Goal: Find specific page/section: Find specific page/section

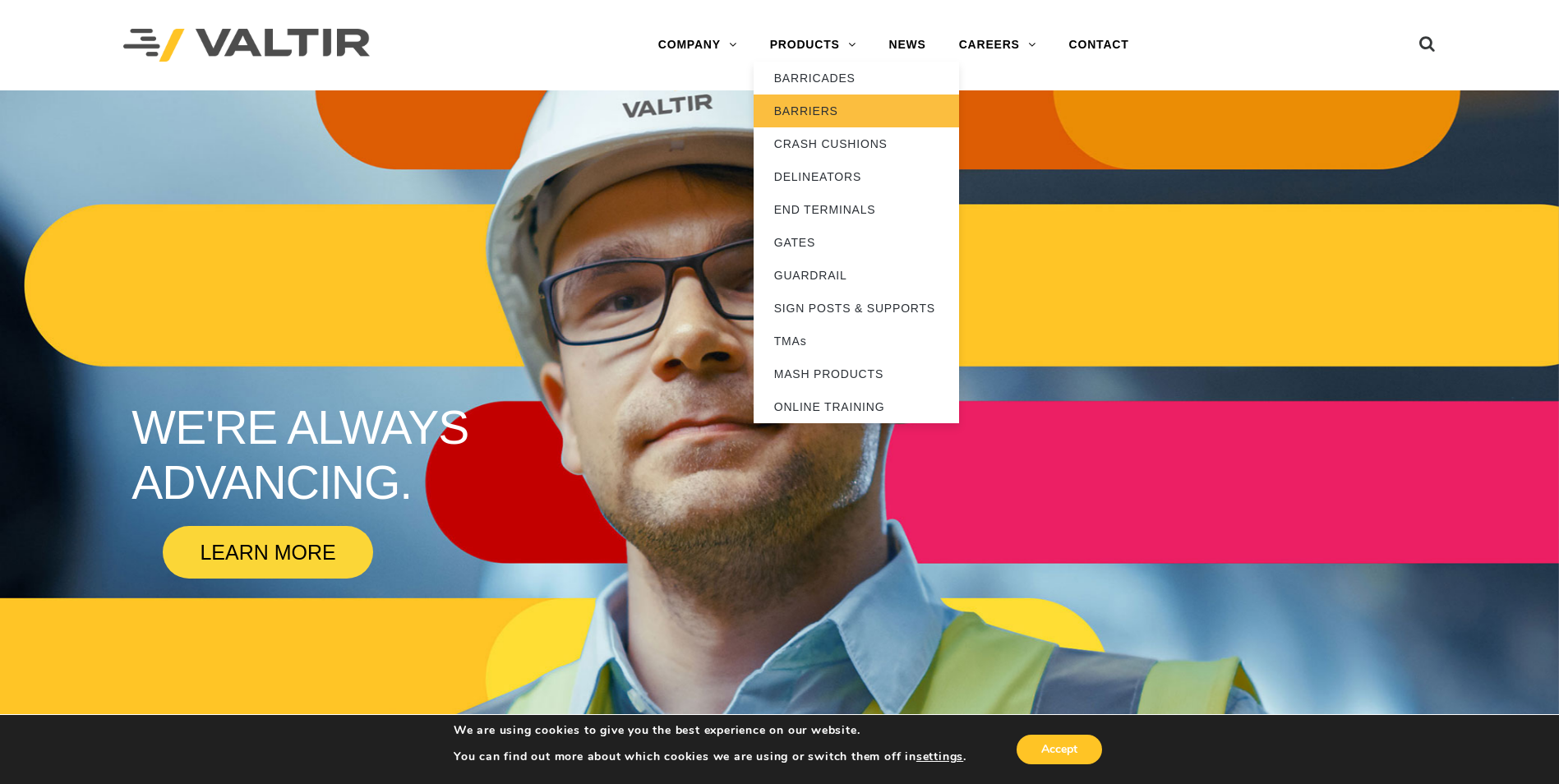
click at [799, 112] on link "BARRIERS" at bounding box center [856, 111] width 205 height 33
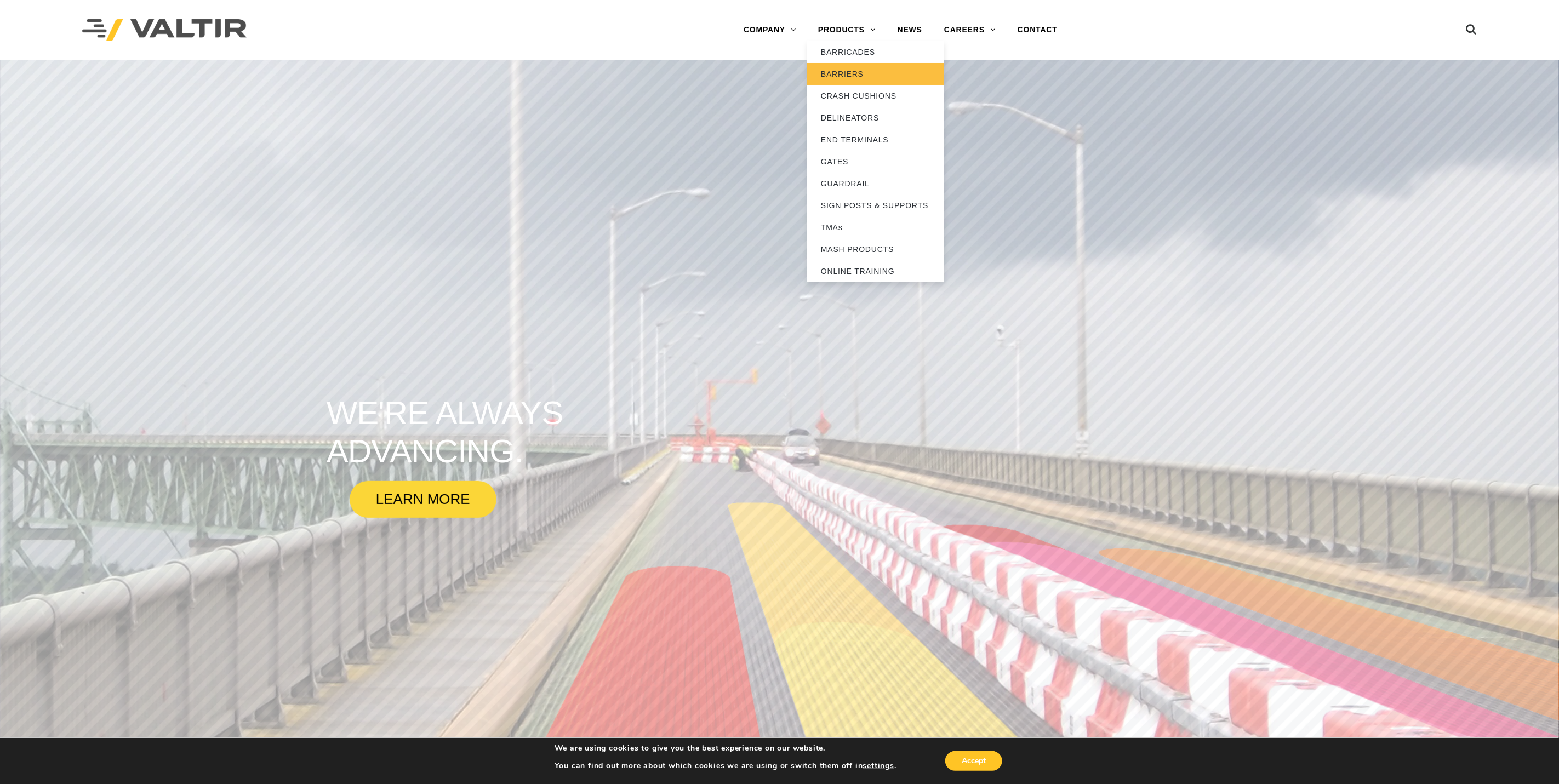
click at [838, 70] on link "BARRIERS" at bounding box center [876, 74] width 137 height 22
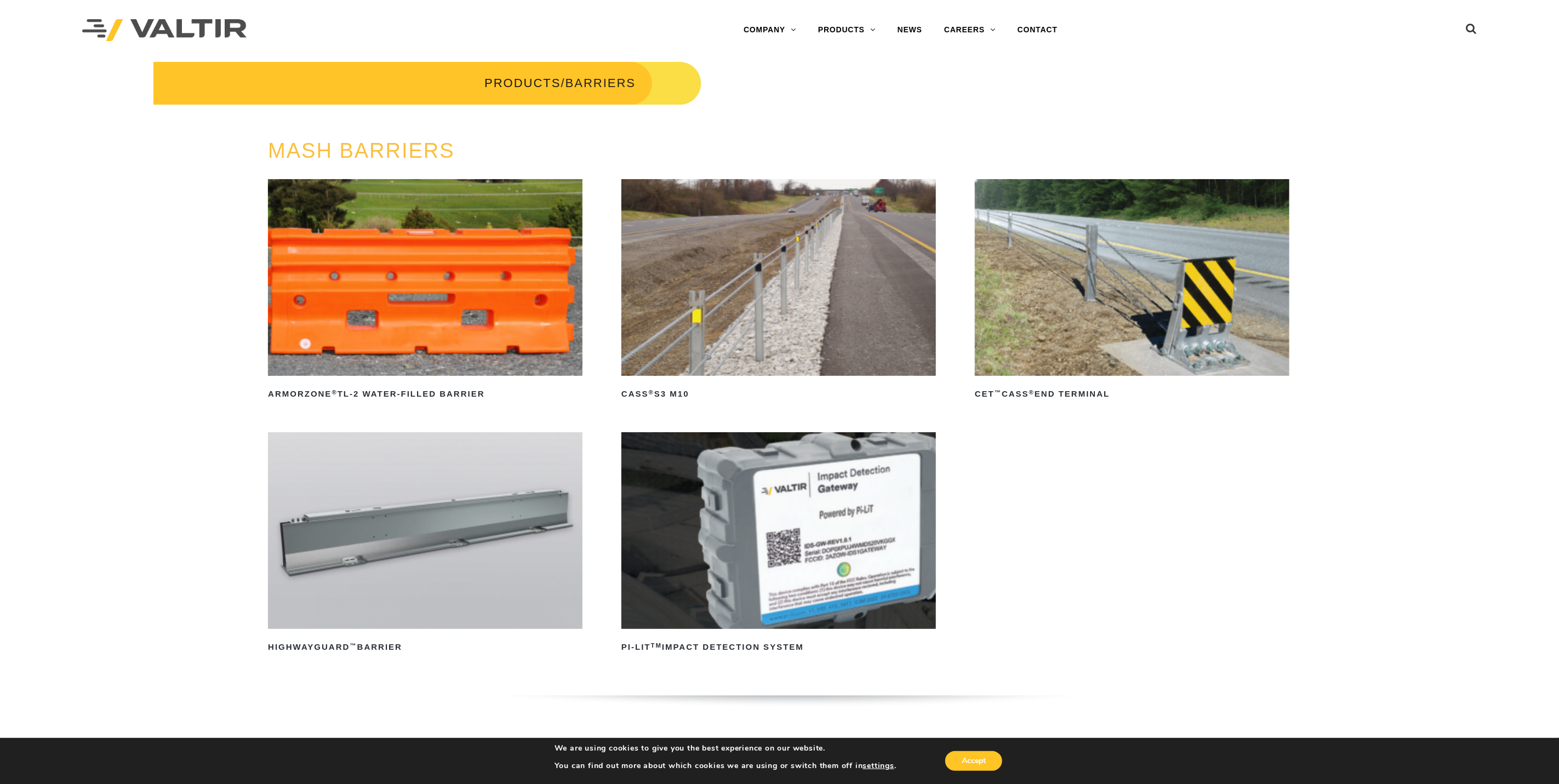
click at [345, 273] on img at bounding box center [425, 277] width 315 height 197
